Goal: Task Accomplishment & Management: Use online tool/utility

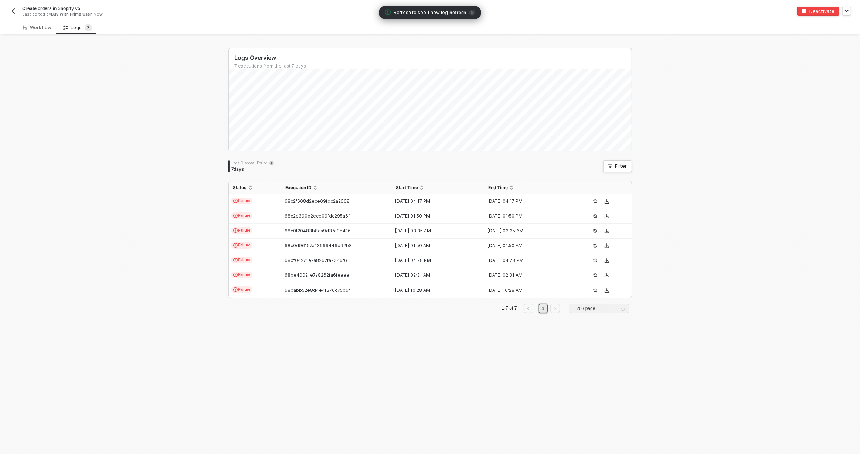
click at [158, 202] on div "Logs Overview 7 executions from the last 7 days Logs Disposal Period 7 days Fil…" at bounding box center [430, 245] width 860 height 418
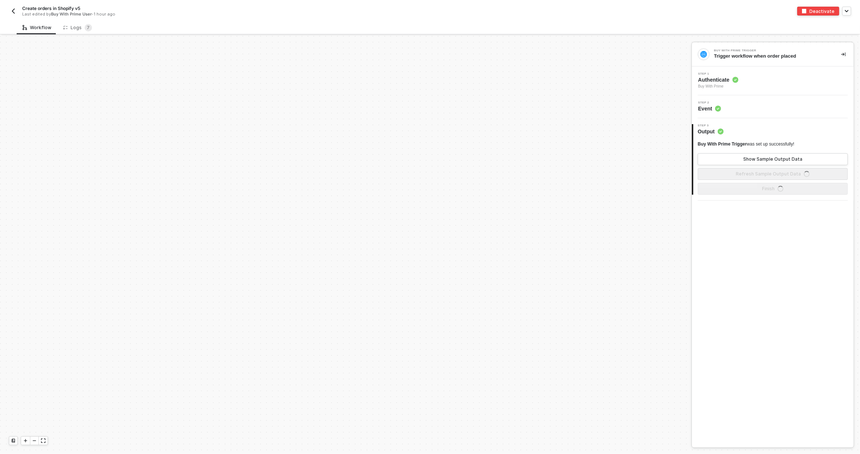
scroll to position [344, 0]
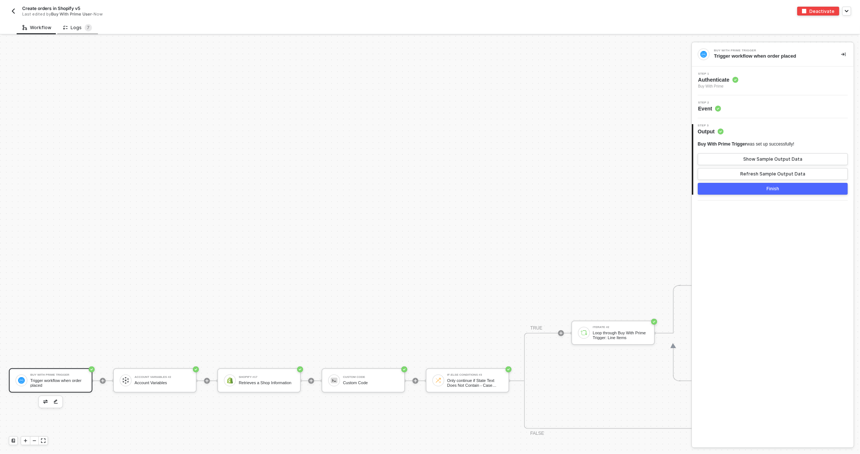
click at [74, 28] on div "Logs 7" at bounding box center [77, 27] width 29 height 7
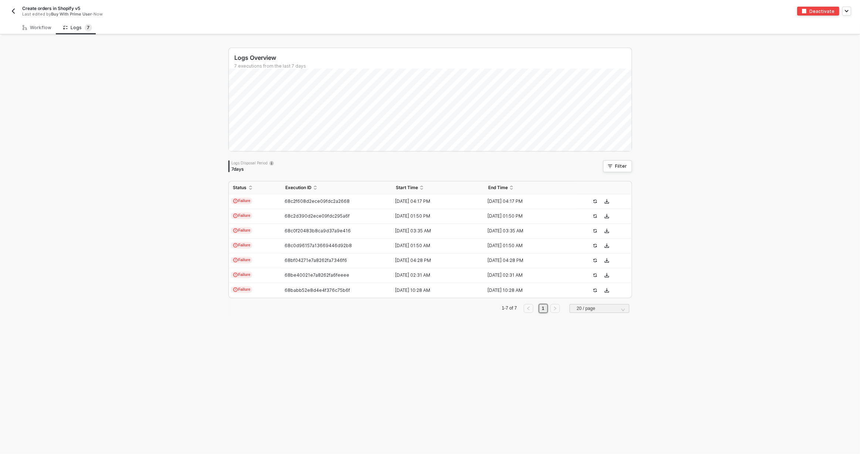
click at [185, 136] on div "Logs Overview 7 executions from the last 7 days Sat 6 Success 0 Failure 0 Logs …" at bounding box center [430, 245] width 860 height 418
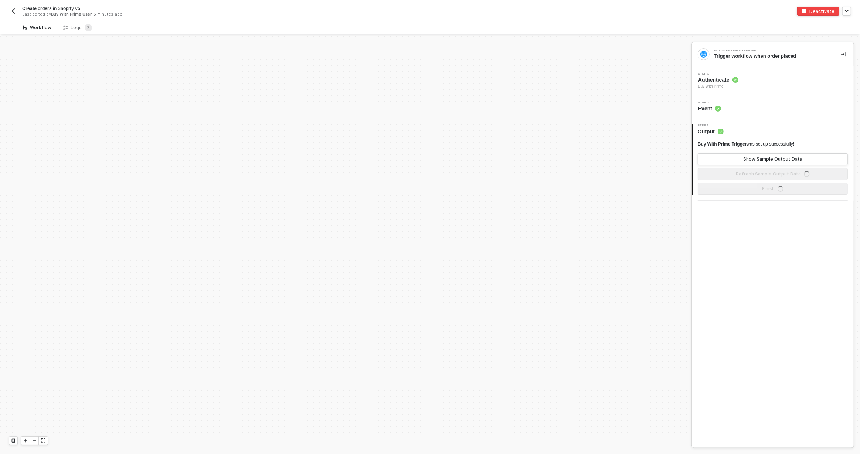
scroll to position [344, 0]
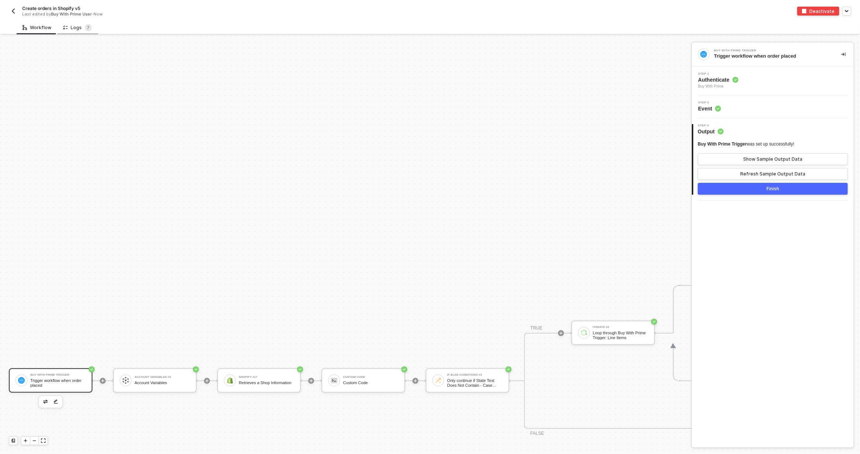
click at [74, 21] on div "Logs 7" at bounding box center [77, 28] width 41 height 14
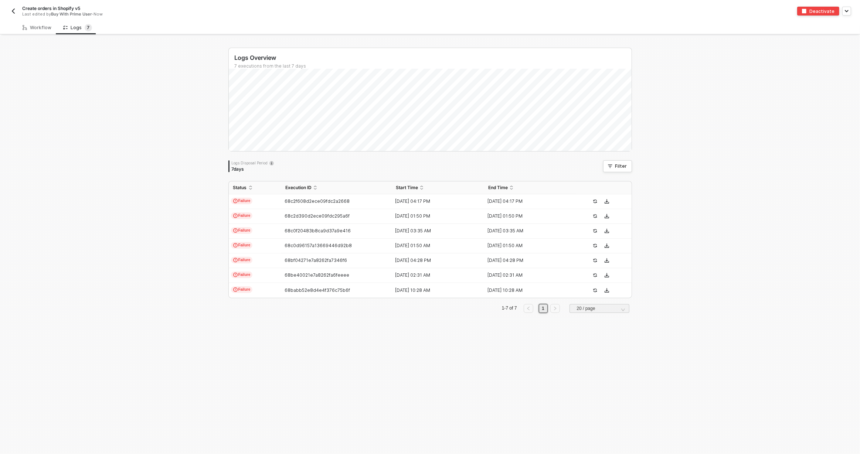
click at [690, 217] on div "Logs Overview 7 executions from the last 7 days Mon 8 Success 0 Failure 2 Logs …" at bounding box center [430, 245] width 860 height 418
click at [11, 11] on img "button" at bounding box center [13, 11] width 6 height 6
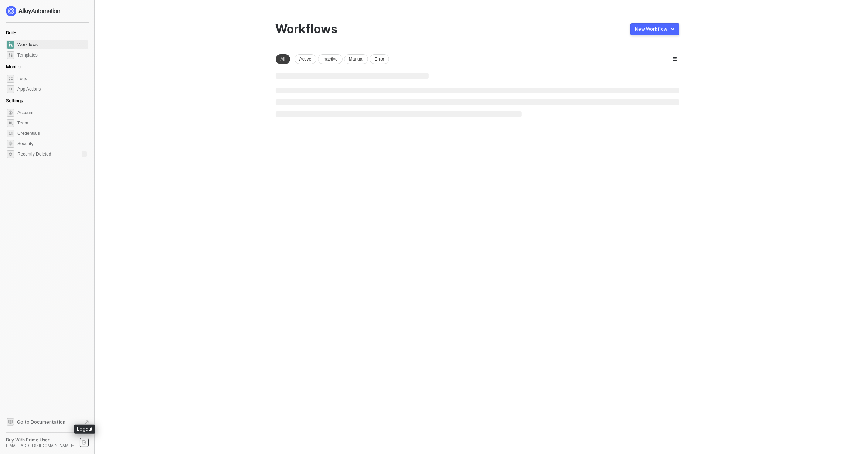
click at [87, 441] on button "button" at bounding box center [84, 442] width 9 height 9
